Goal: Information Seeking & Learning: Learn about a topic

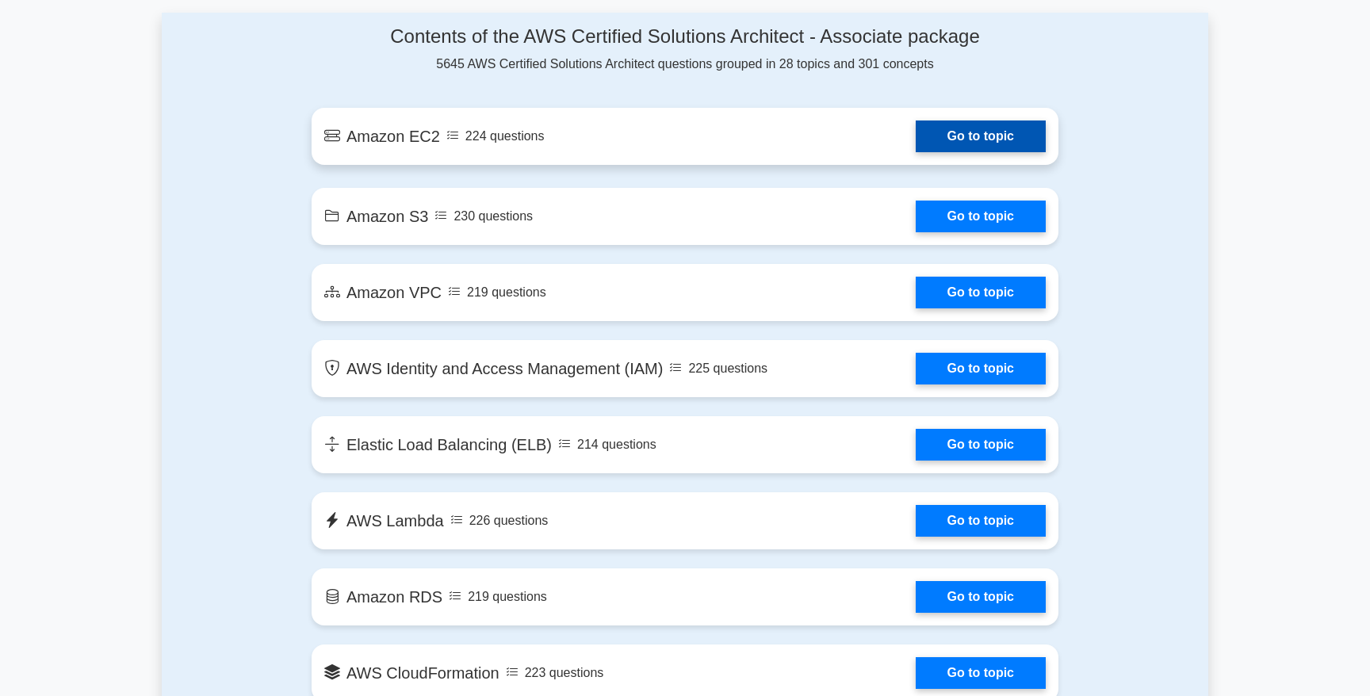
scroll to position [859, 0]
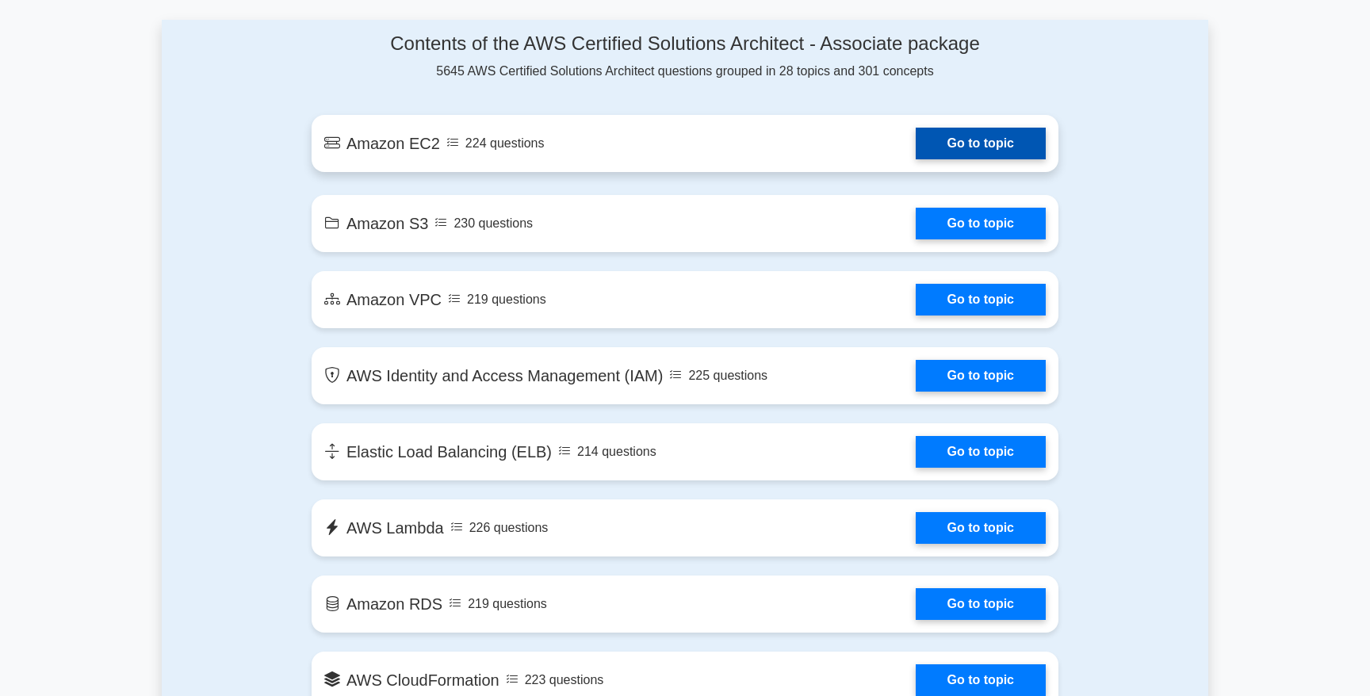
click at [993, 148] on link "Go to topic" at bounding box center [981, 144] width 130 height 32
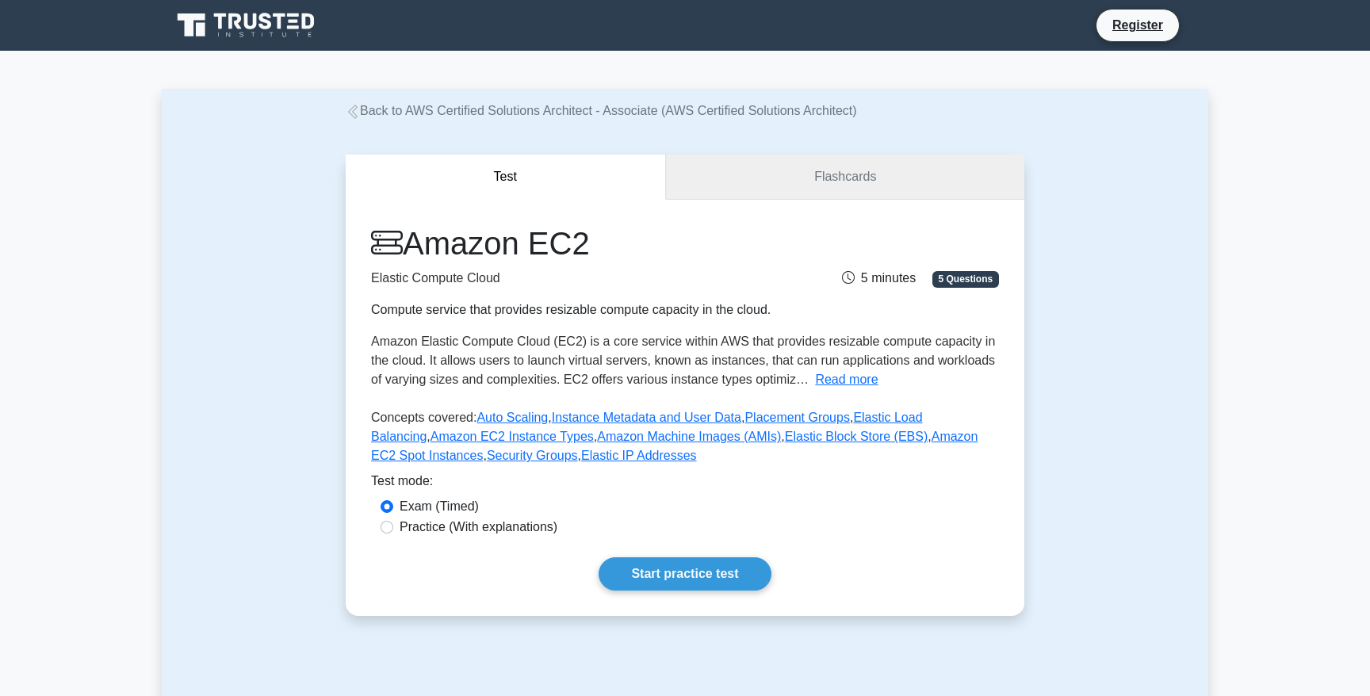
click at [834, 183] on link "Flashcards" at bounding box center [845, 177] width 358 height 45
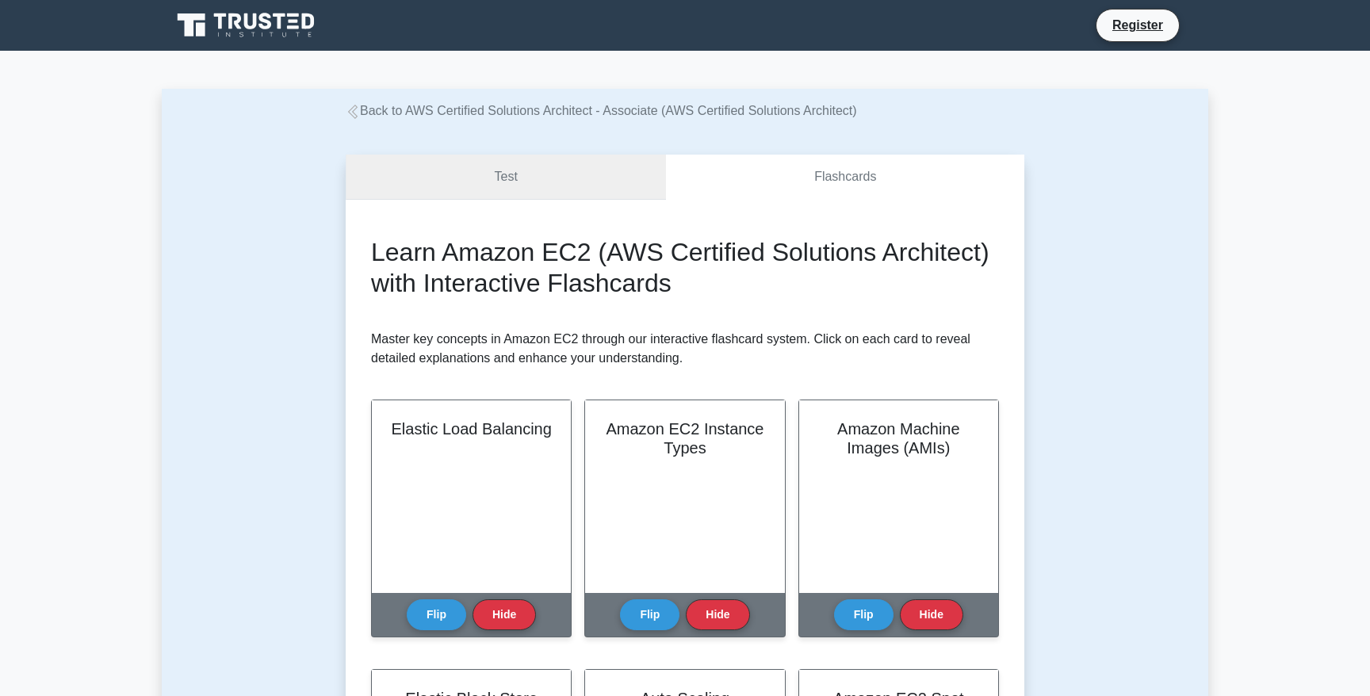
click at [517, 182] on link "Test" at bounding box center [506, 177] width 320 height 45
